Goal: Information Seeking & Learning: Learn about a topic

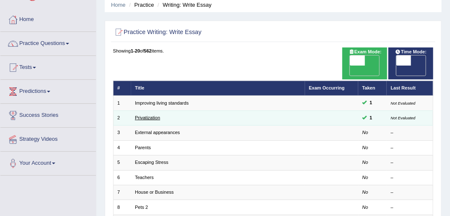
click at [154, 115] on link "Privatization" at bounding box center [147, 117] width 25 height 5
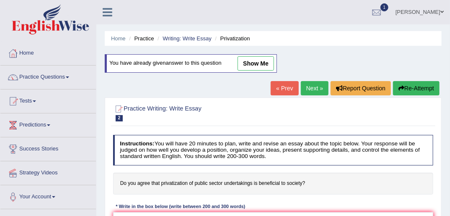
click at [258, 60] on link "show me" at bounding box center [256, 63] width 36 height 14
type textarea "The increading inluence of privatization of public sector on our lives has igni…"
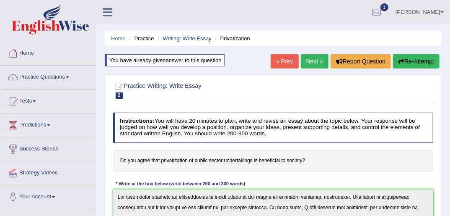
click at [257, 81] on h2 "Practice Writing: Write Essay 2 Privatization" at bounding box center [212, 90] width 199 height 18
